Goal: Find specific page/section: Find specific page/section

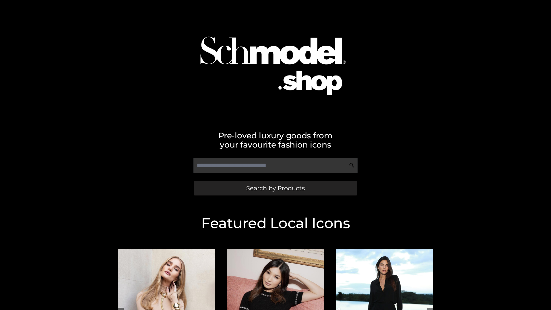
click at [275, 188] on span "Search by Products" at bounding box center [275, 188] width 59 height 6
